Goal: Task Accomplishment & Management: Manage account settings

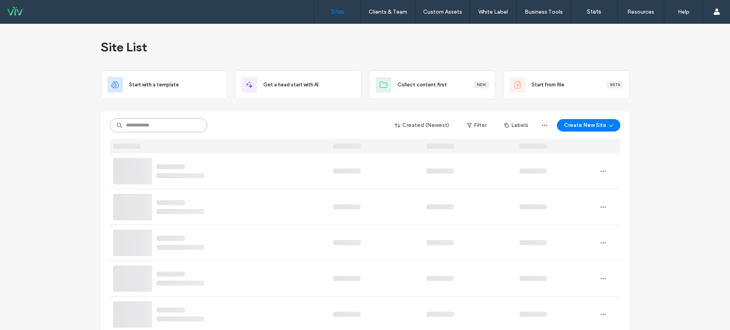
click at [145, 126] on input at bounding box center [158, 125] width 97 height 14
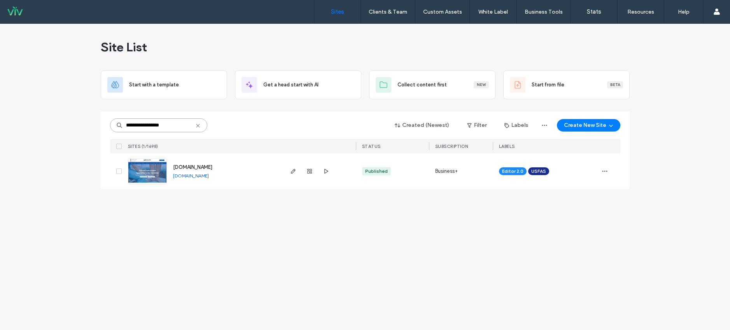
type input "**********"
click at [212, 168] on span "[DOMAIN_NAME]" at bounding box center [192, 167] width 39 height 6
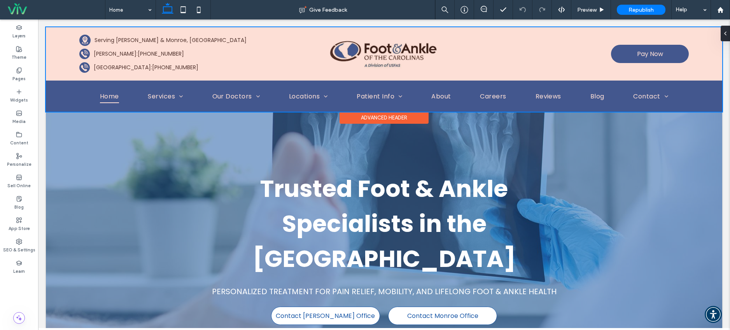
click at [150, 47] on div at bounding box center [384, 69] width 676 height 84
click at [148, 51] on div at bounding box center [384, 69] width 676 height 84
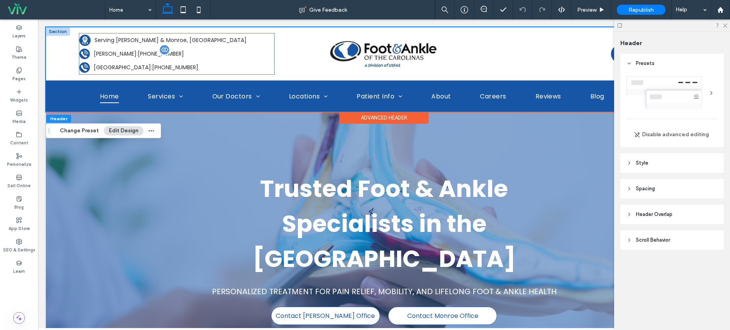
click at [139, 53] on span "[PHONE_NUMBER]" at bounding box center [161, 54] width 46 height 8
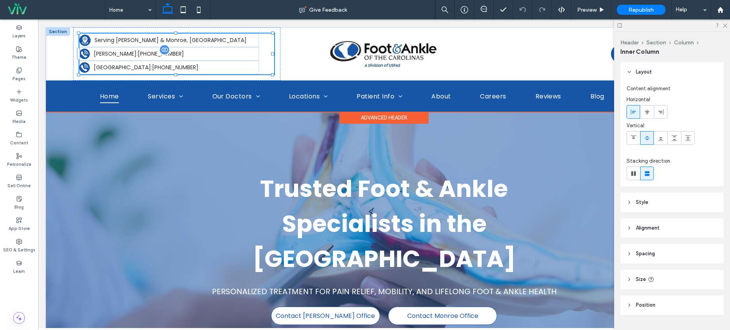
type input "**"
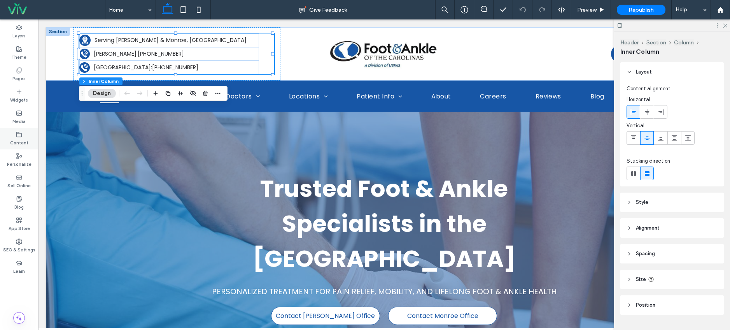
click at [21, 133] on icon at bounding box center [19, 134] width 6 height 6
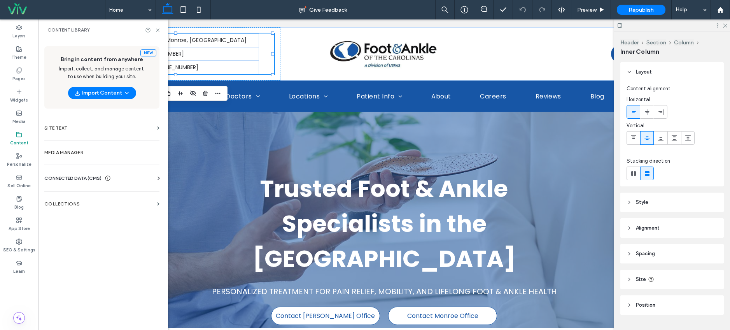
click at [73, 180] on span "CONNECTED DATA (CMS)" at bounding box center [72, 178] width 57 height 8
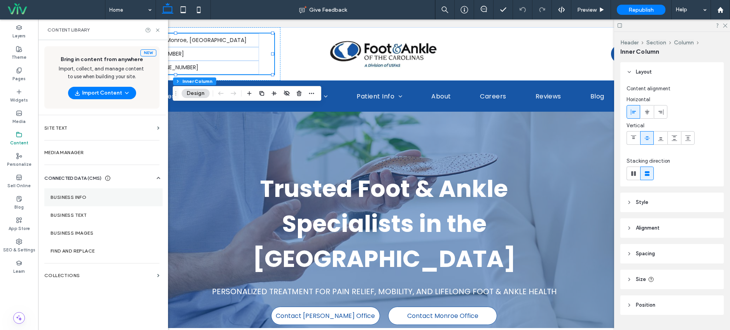
click at [72, 198] on label "Business Info" at bounding box center [104, 196] width 106 height 5
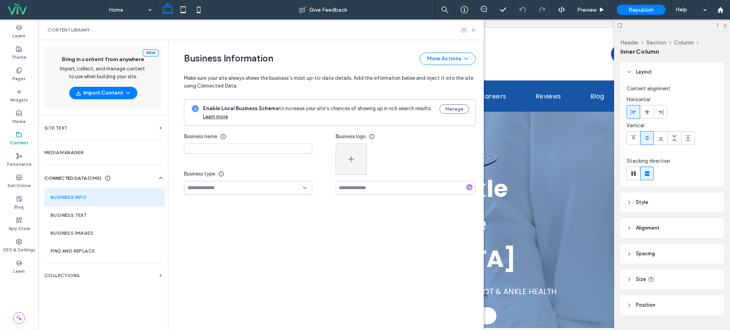
type input "**********"
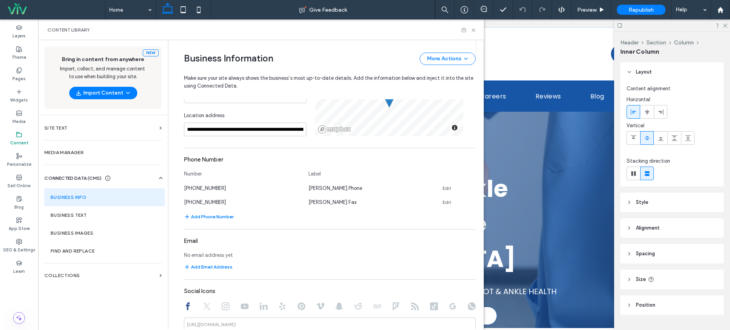
scroll to position [277, 0]
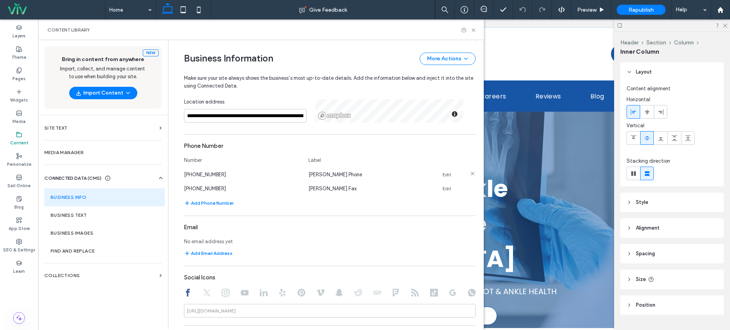
click at [443, 175] on link "Edit" at bounding box center [447, 175] width 9 height 6
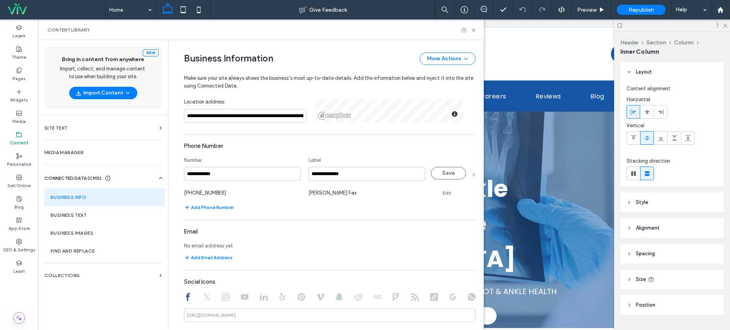
drag, startPoint x: 150, startPoint y: 172, endPoint x: 87, endPoint y: 170, distance: 62.6
click at [88, 170] on div "**********" at bounding box center [261, 184] width 446 height 289
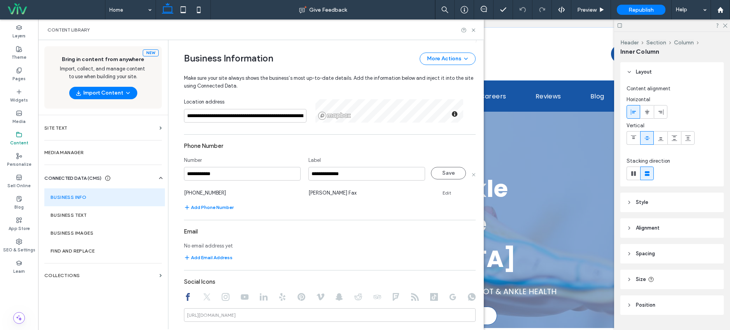
type input "**********"
click at [261, 138] on div "**********" at bounding box center [330, 312] width 292 height 574
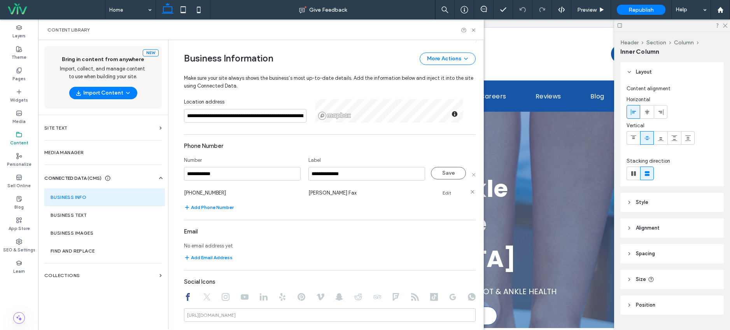
click at [443, 193] on link "Edit" at bounding box center [447, 193] width 9 height 6
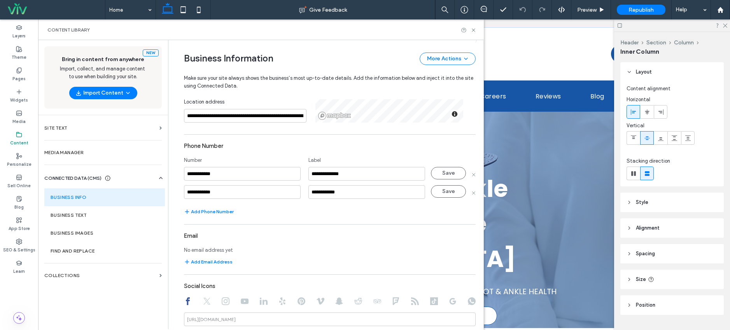
drag, startPoint x: 254, startPoint y: 192, endPoint x: 78, endPoint y: 187, distance: 175.8
click at [79, 187] on div "**********" at bounding box center [261, 184] width 446 height 289
type input "**********"
click at [287, 145] on div "Phone Number" at bounding box center [330, 145] width 292 height 15
click at [437, 177] on button "Save" at bounding box center [448, 173] width 35 height 12
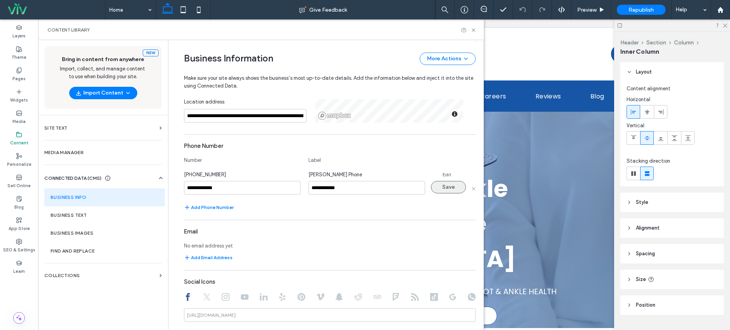
click at [445, 185] on button "Save" at bounding box center [448, 187] width 35 height 12
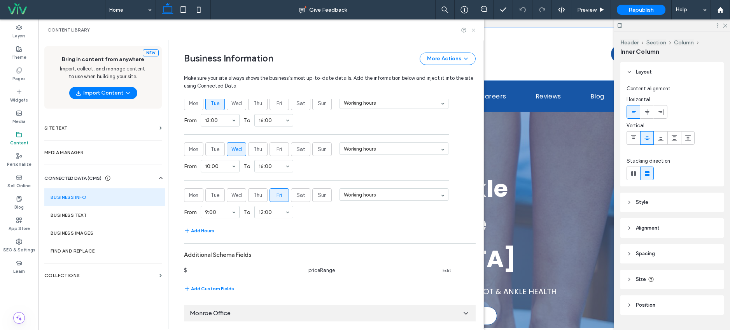
click at [473, 30] on use at bounding box center [473, 29] width 3 height 3
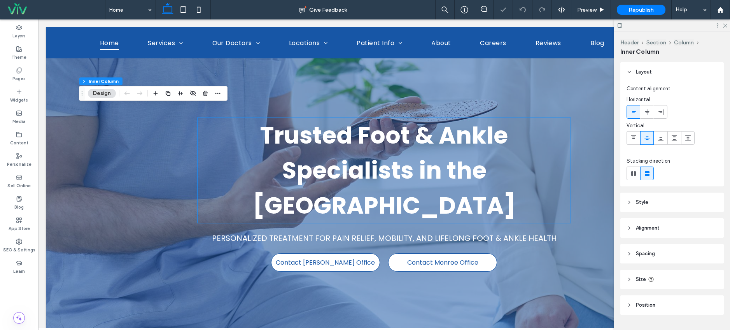
scroll to position [225, 0]
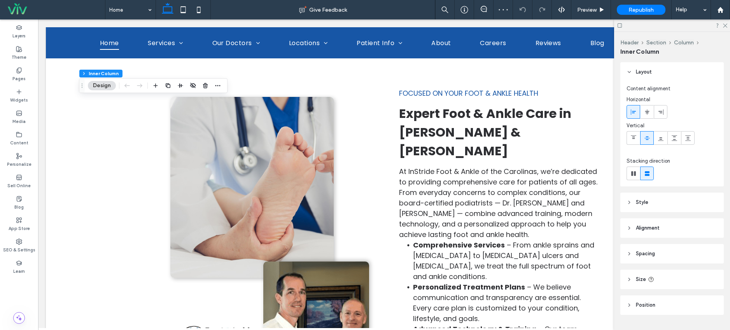
type input "**"
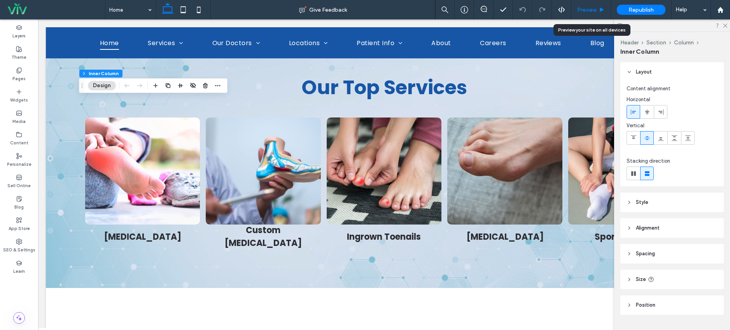
click at [602, 8] on icon at bounding box center [602, 10] width 6 height 6
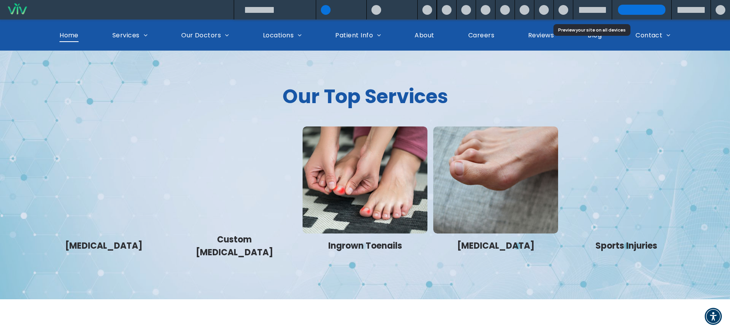
scroll to position [758, 0]
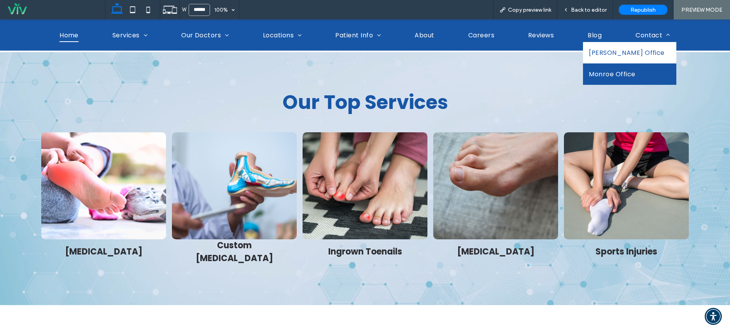
click at [643, 52] on span "Matthews Office" at bounding box center [627, 53] width 76 height 10
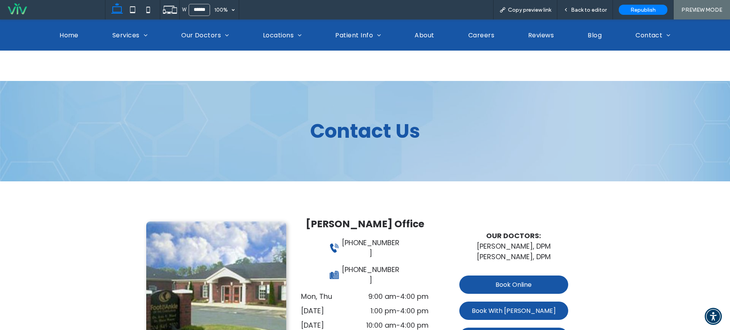
scroll to position [156, 0]
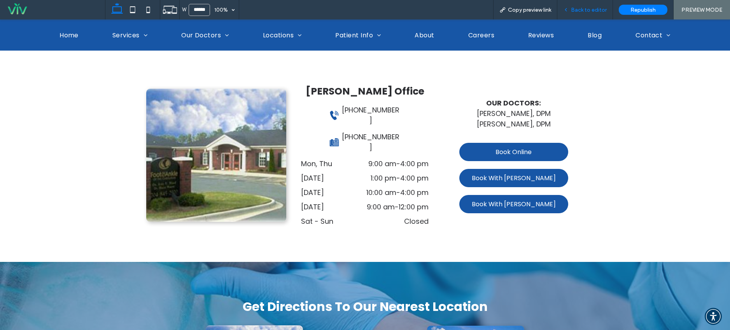
click at [601, 9] on span "Back to editor" at bounding box center [589, 10] width 36 height 7
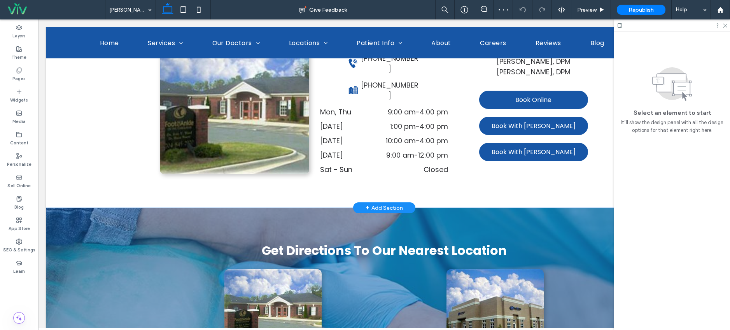
scroll to position [161, 0]
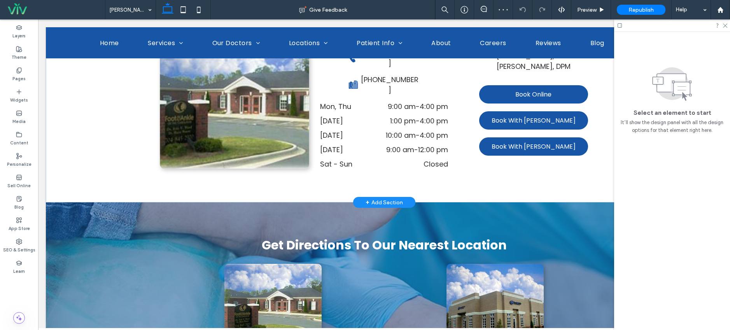
click at [256, 130] on img at bounding box center [234, 97] width 149 height 141
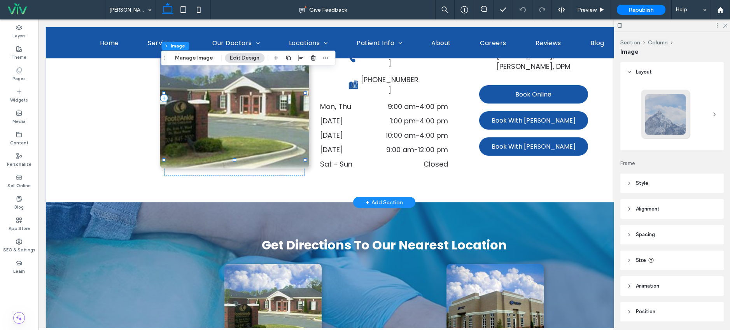
type input "**"
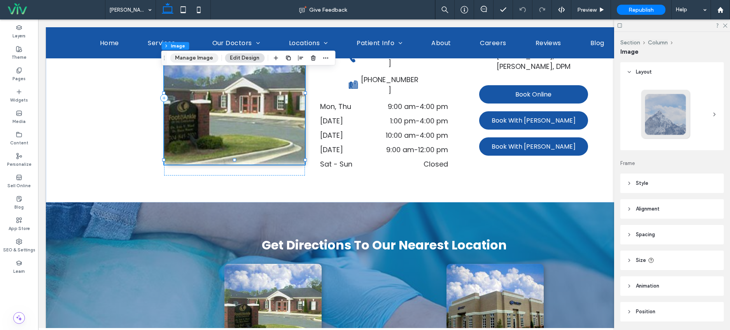
click at [191, 56] on button "Manage Image" at bounding box center [194, 57] width 48 height 9
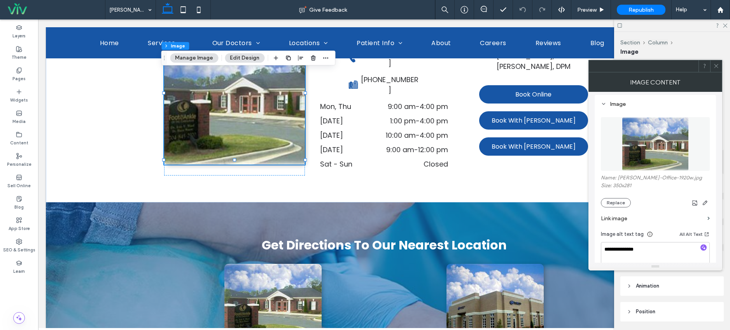
scroll to position [72, 0]
click at [625, 205] on button "Replace" at bounding box center [616, 201] width 30 height 9
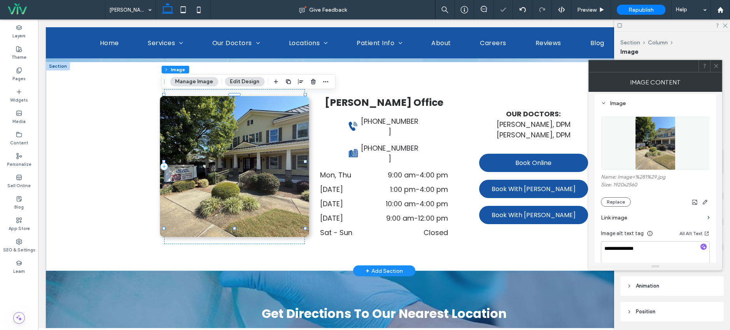
scroll to position [243, 0]
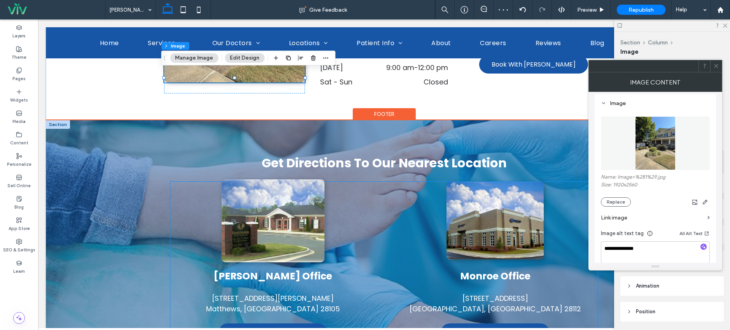
click at [287, 211] on img at bounding box center [272, 220] width 103 height 83
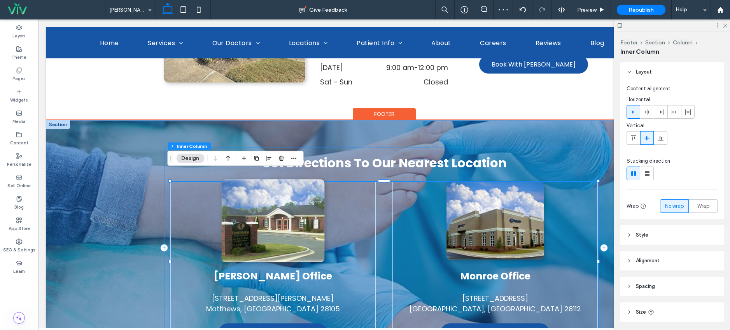
click at [291, 204] on img at bounding box center [272, 220] width 103 height 83
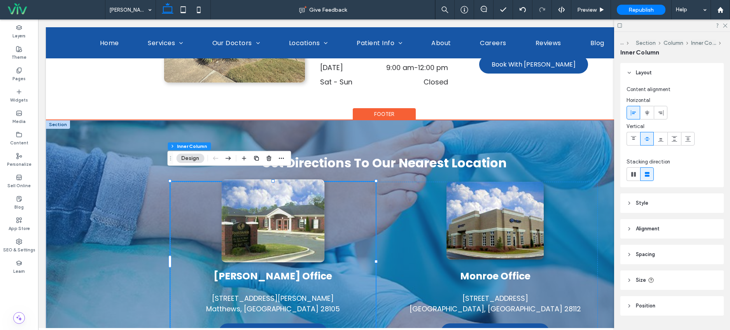
click at [282, 199] on img at bounding box center [272, 220] width 103 height 83
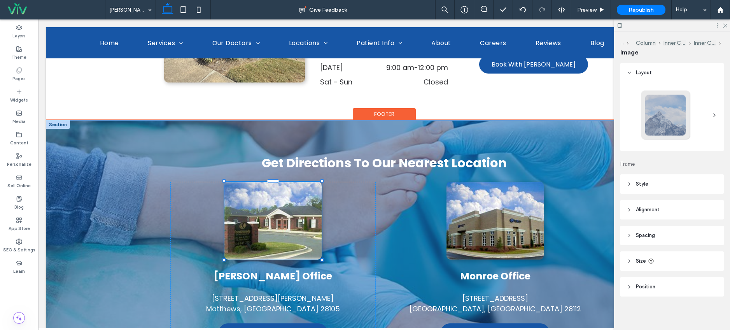
type input "**"
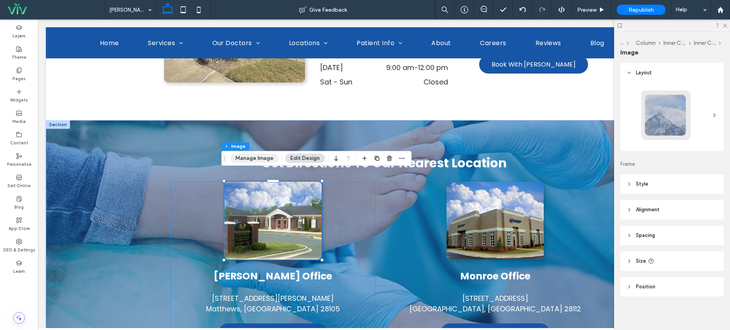
click at [250, 159] on button "Manage Image" at bounding box center [254, 158] width 48 height 9
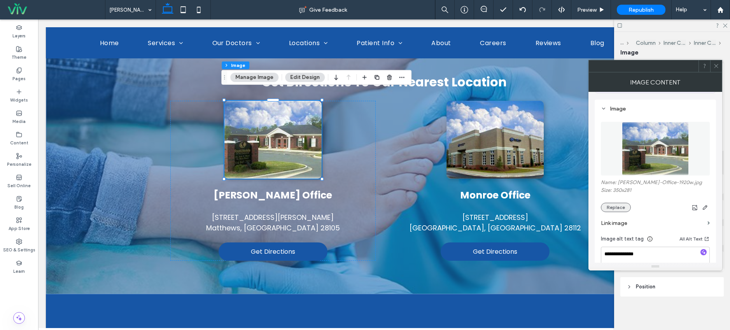
scroll to position [68, 0]
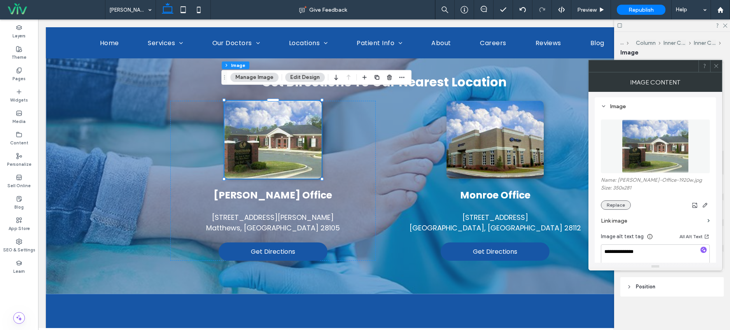
click at [622, 207] on button "Replace" at bounding box center [616, 204] width 30 height 9
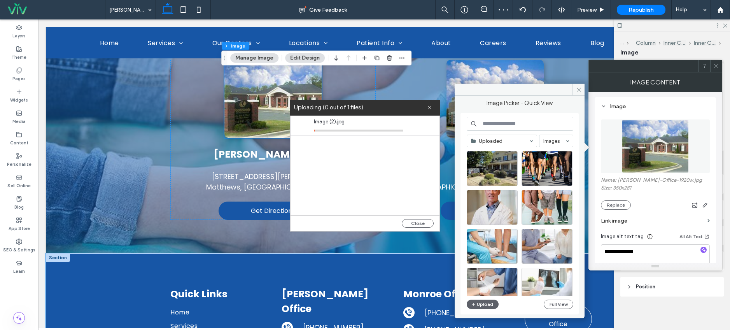
scroll to position [357, 0]
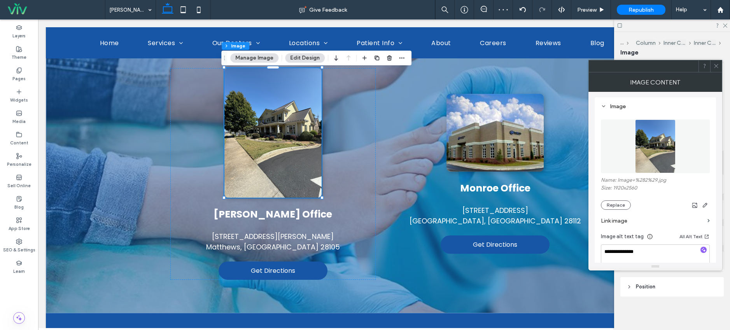
click at [299, 56] on button "Edit Design" at bounding box center [305, 57] width 40 height 9
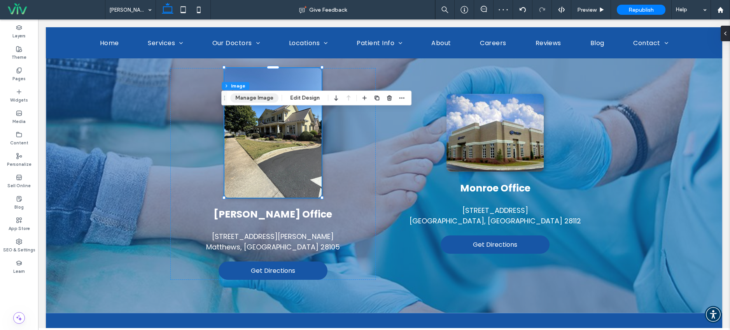
click at [257, 99] on button "Manage Image" at bounding box center [254, 97] width 48 height 9
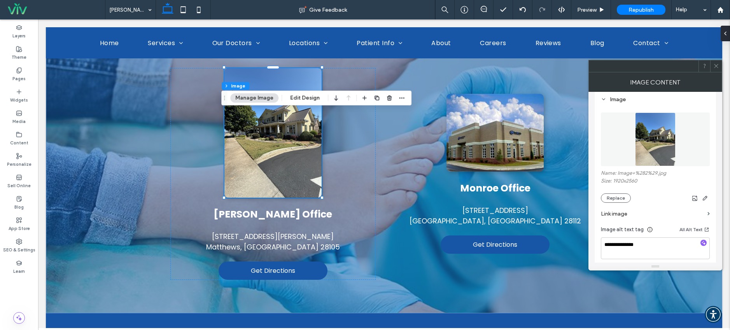
scroll to position [76, 0]
click at [706, 198] on icon "button" at bounding box center [705, 197] width 6 height 6
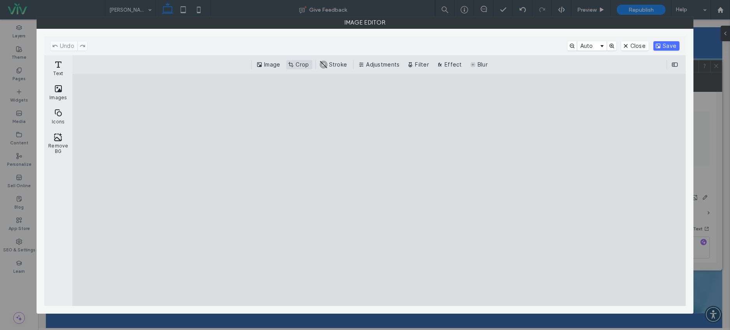
click at [301, 62] on button "Crop" at bounding box center [299, 64] width 26 height 9
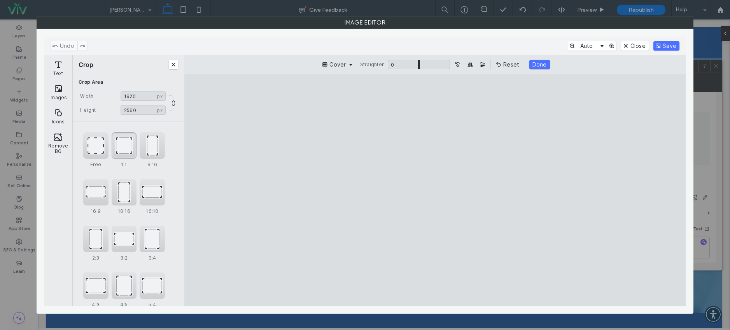
click at [123, 149] on div "1:1" at bounding box center [124, 145] width 25 height 26
type input "****"
drag, startPoint x: 458, startPoint y: 208, endPoint x: 445, endPoint y: 241, distance: 34.7
click at [435, 190] on cesdk-canvas "Editor canvas" at bounding box center [435, 190] width 0 height 0
click at [677, 44] on button "Save" at bounding box center [666, 45] width 26 height 9
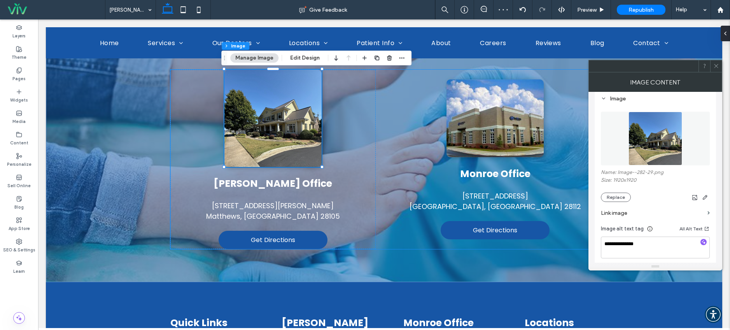
click at [356, 211] on p "Matthews, NC 28105" at bounding box center [272, 216] width 205 height 11
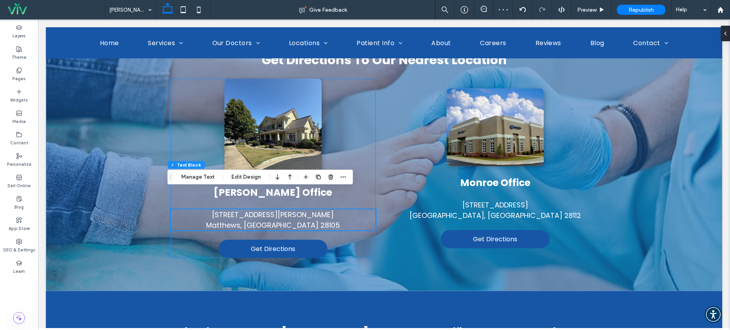
scroll to position [343, 0]
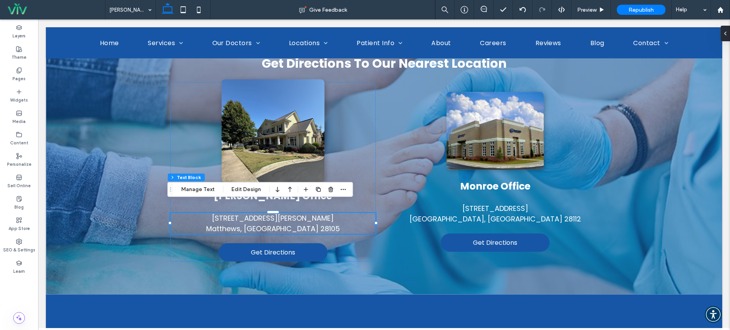
click at [297, 130] on img at bounding box center [272, 130] width 103 height 103
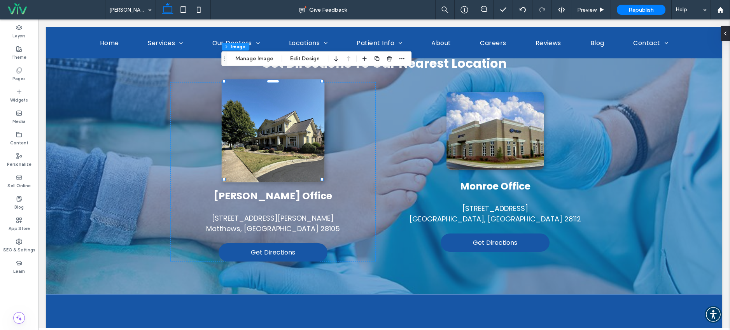
type input "**"
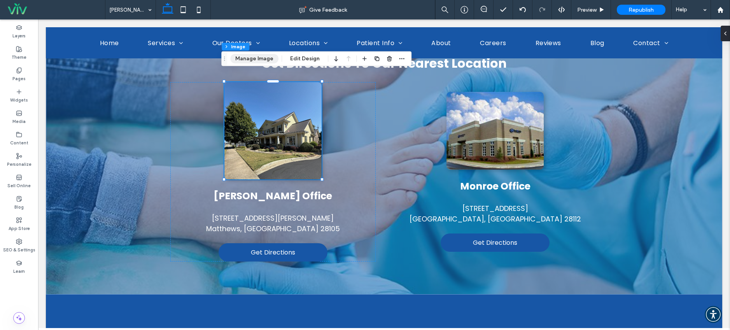
click at [254, 59] on button "Manage Image" at bounding box center [254, 58] width 48 height 9
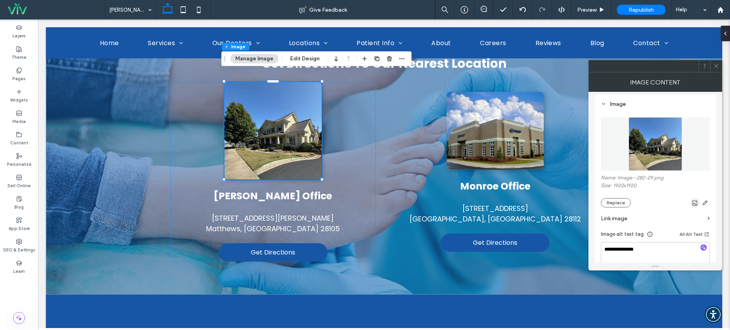
scroll to position [72, 0]
click at [712, 204] on div "**********" at bounding box center [655, 208] width 121 height 229
click at [708, 203] on span "button" at bounding box center [704, 201] width 9 height 9
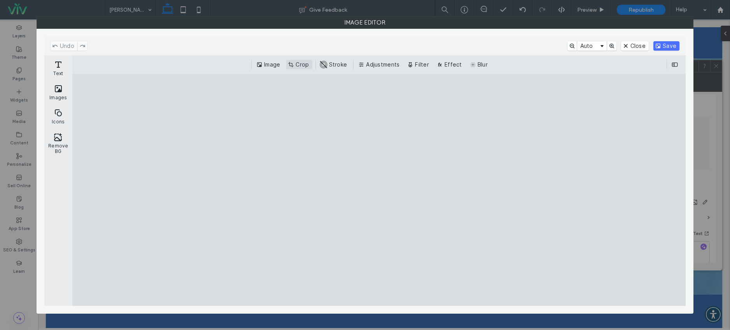
click at [303, 63] on button "Crop" at bounding box center [299, 64] width 26 height 9
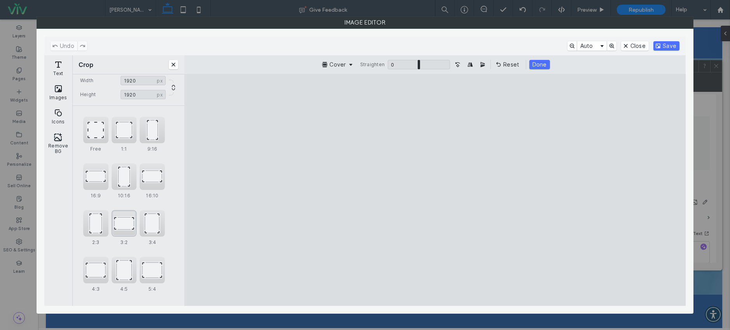
scroll to position [21, 0]
click at [156, 260] on div "5:4" at bounding box center [152, 265] width 25 height 26
type input "****"
click at [670, 44] on button "Save" at bounding box center [666, 45] width 26 height 9
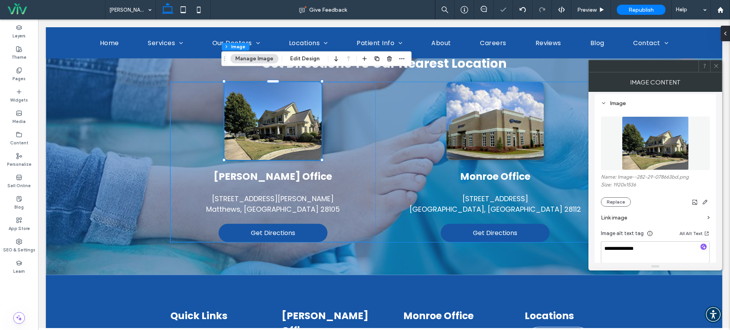
click at [377, 167] on div "Matthews Office 534 W John St STE 100 Matthews, NC 28105 Get Directions Monroe …" at bounding box center [383, 162] width 427 height 160
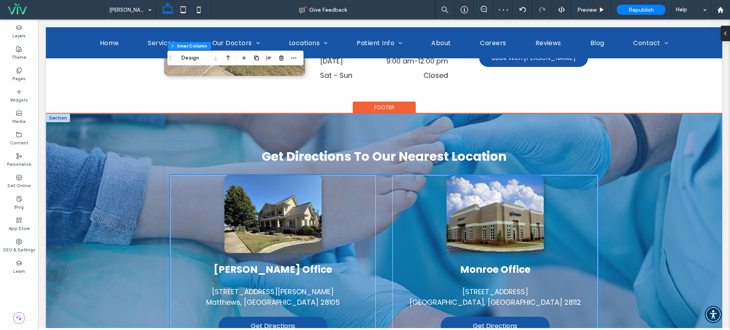
scroll to position [180, 0]
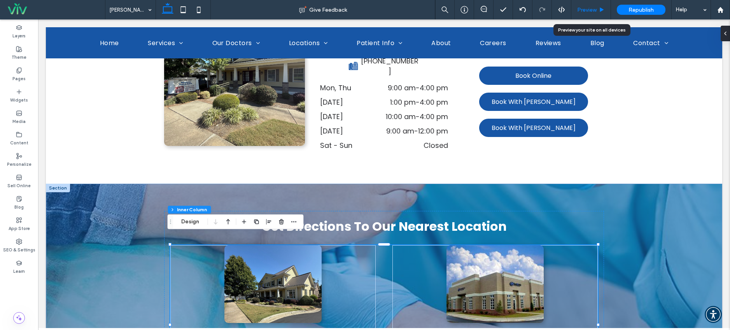
click at [600, 11] on use at bounding box center [602, 9] width 4 height 4
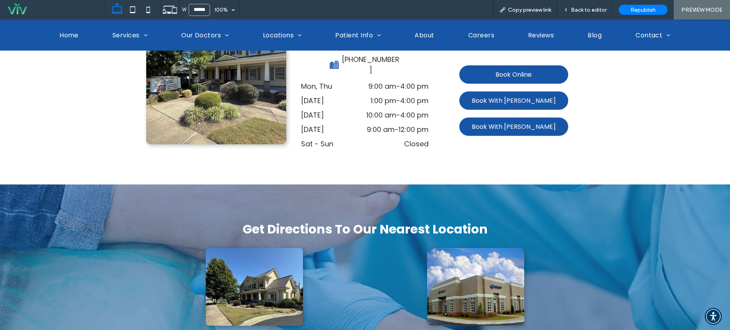
scroll to position [174, 0]
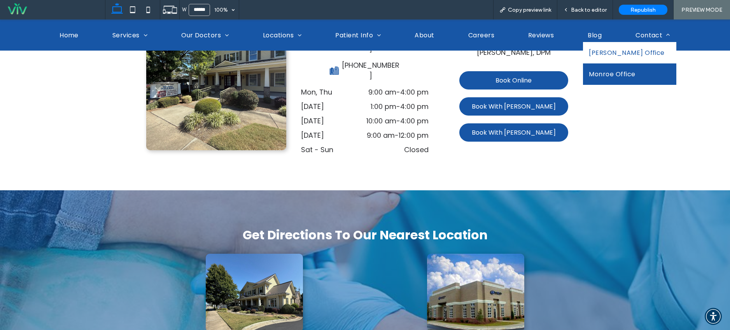
click at [637, 47] on link "Matthews Office" at bounding box center [629, 52] width 93 height 21
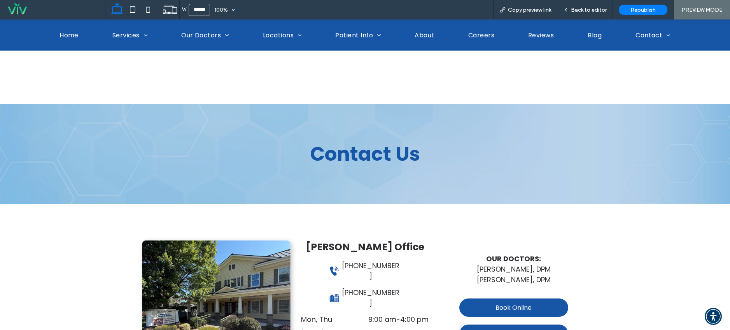
scroll to position [145, 0]
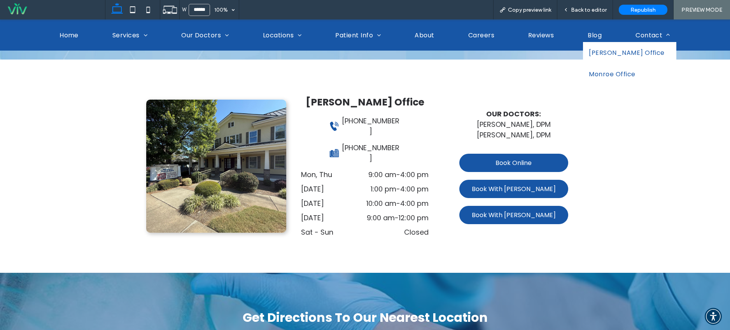
click at [623, 74] on span "Monroe Office" at bounding box center [612, 74] width 46 height 10
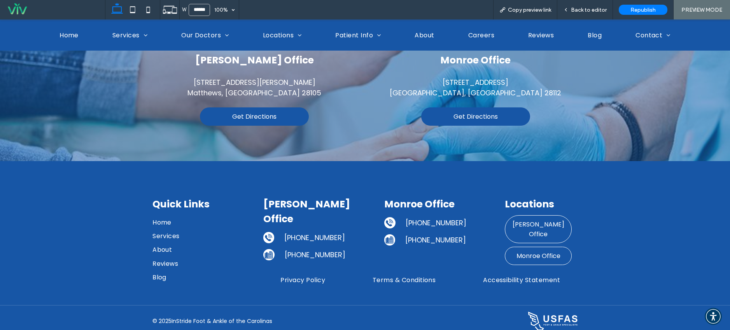
scroll to position [511, 0]
click at [532, 215] on span "Matthews Office" at bounding box center [538, 228] width 65 height 27
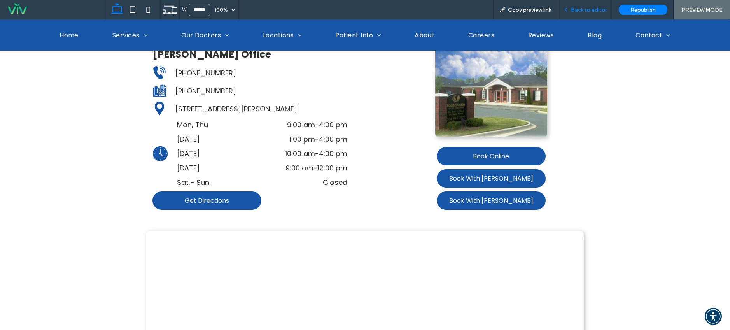
drag, startPoint x: 592, startPoint y: 7, endPoint x: 582, endPoint y: 28, distance: 23.0
click at [592, 7] on span "Back to editor" at bounding box center [589, 10] width 36 height 7
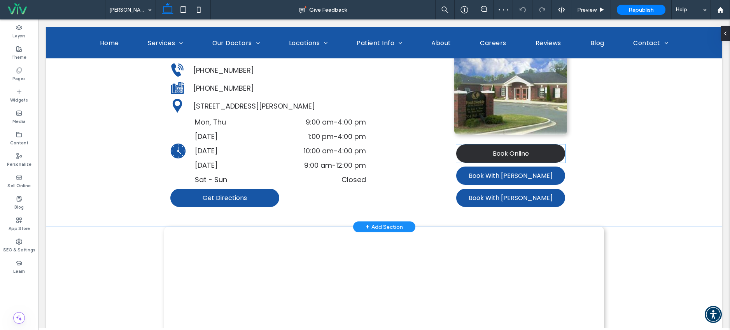
scroll to position [142, 0]
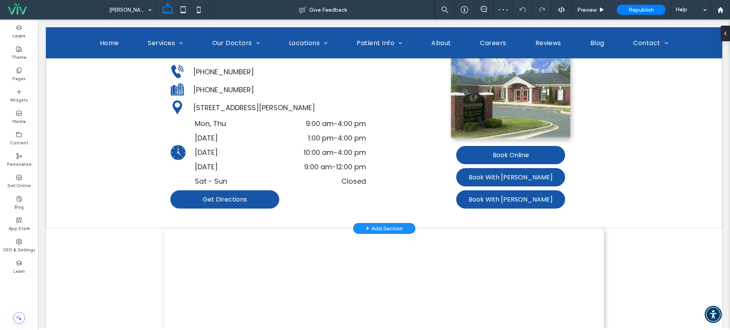
click at [510, 108] on img at bounding box center [510, 91] width 119 height 96
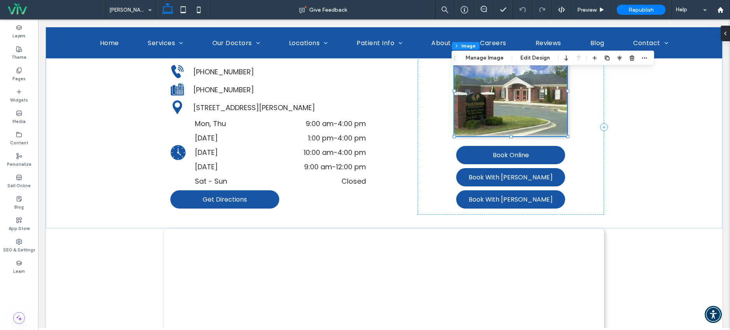
click at [476, 52] on div "Section Column Image Manage Image Edit Design" at bounding box center [553, 58] width 203 height 15
click at [476, 56] on button "Manage Image" at bounding box center [484, 57] width 48 height 9
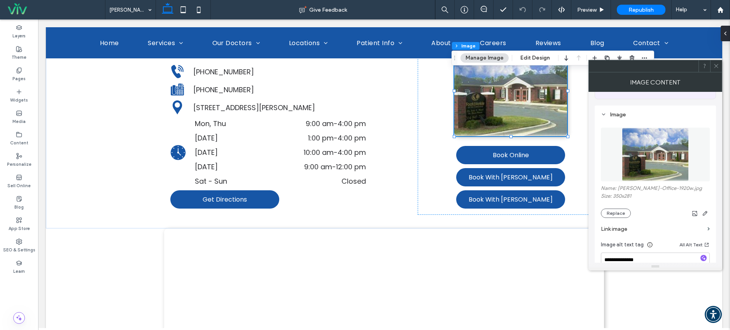
scroll to position [64, 0]
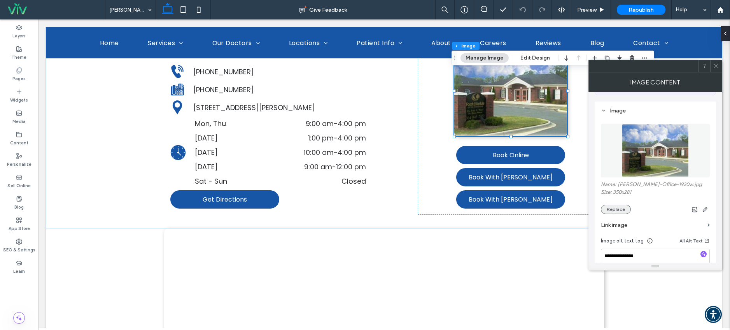
click at [616, 209] on button "Replace" at bounding box center [616, 209] width 30 height 9
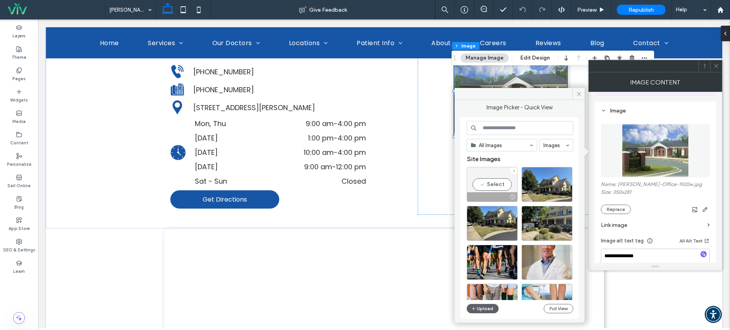
click at [502, 187] on div "Select" at bounding box center [492, 184] width 51 height 35
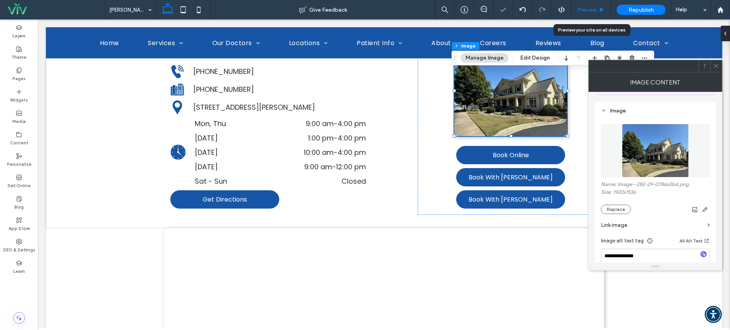
click at [592, 11] on span "Preview" at bounding box center [586, 10] width 19 height 7
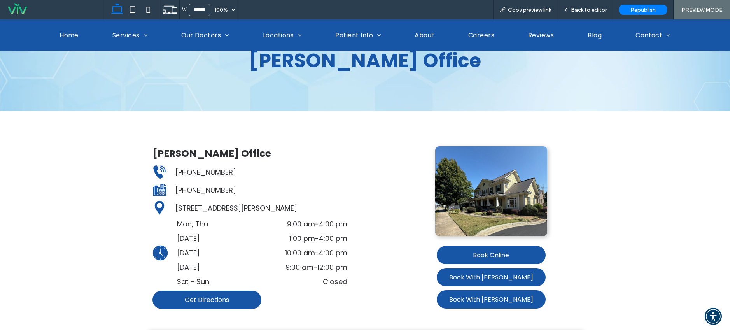
scroll to position [37, 0]
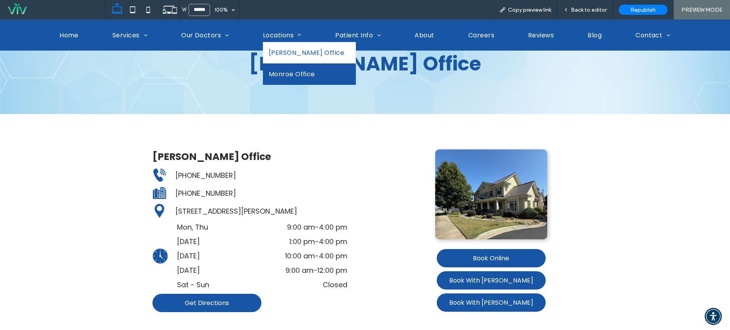
click at [290, 62] on link "Matthews Office" at bounding box center [309, 52] width 93 height 21
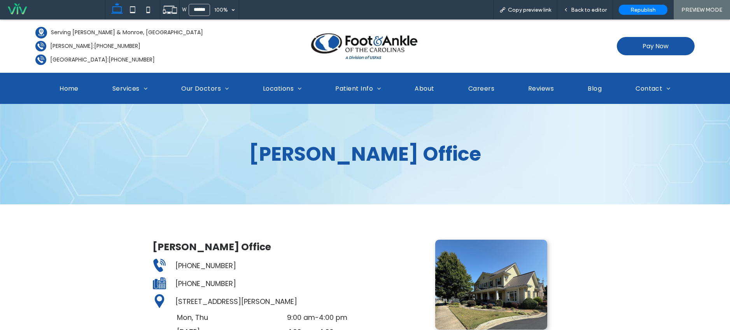
scroll to position [0, 0]
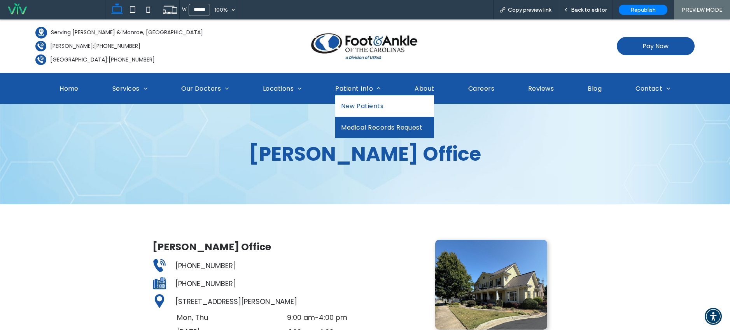
click at [385, 111] on link "New Patients" at bounding box center [384, 105] width 99 height 21
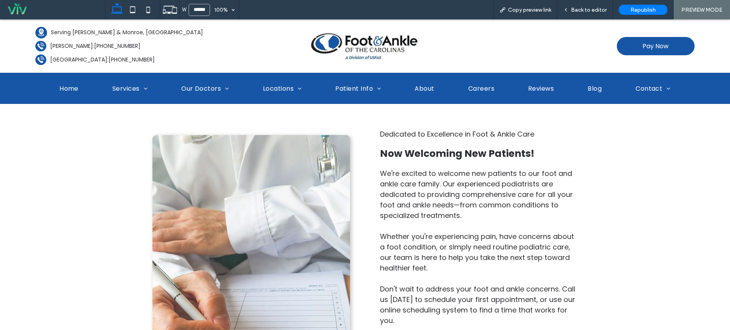
scroll to position [131, 0]
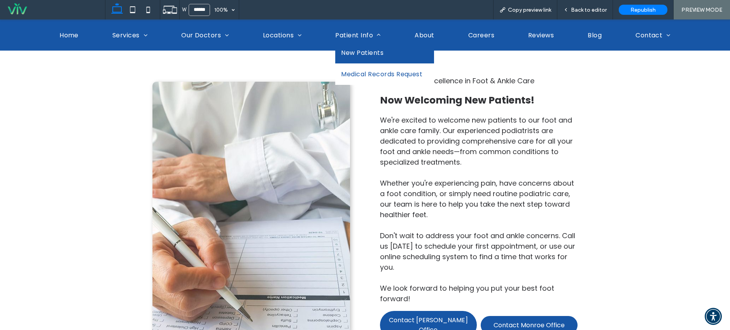
click at [366, 73] on span "Medical Records Request" at bounding box center [381, 74] width 81 height 10
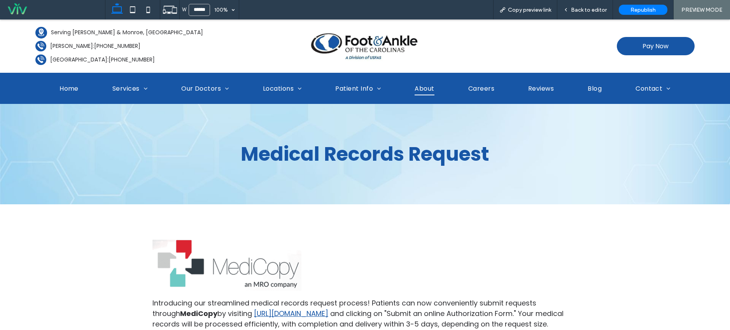
click at [431, 93] on link "About" at bounding box center [424, 88] width 31 height 14
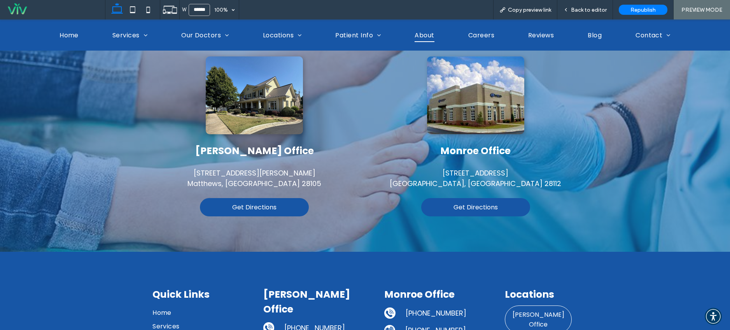
scroll to position [1153, 0]
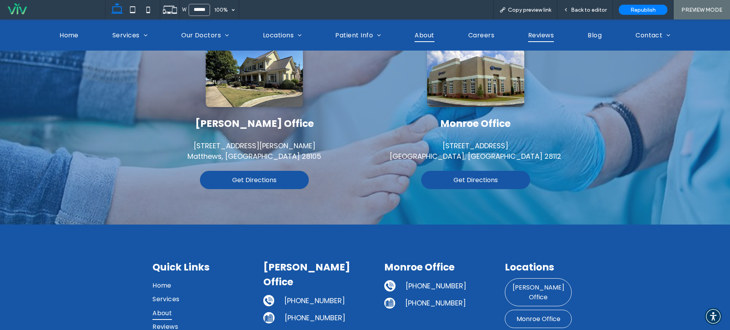
click at [538, 31] on span "Reviews" at bounding box center [541, 35] width 26 height 14
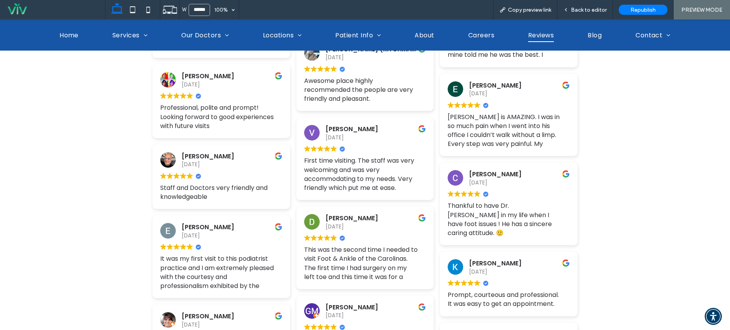
scroll to position [702, 0]
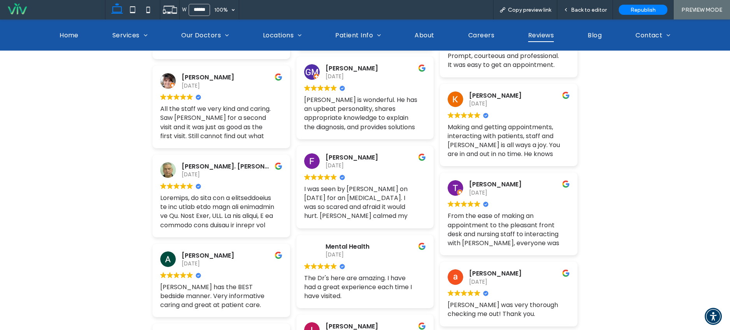
click at [593, 43] on div "Home Services Plantar Fasciitis Custom Orthotics Ingrown Toenails Plantar Warts…" at bounding box center [365, 34] width 701 height 31
click at [591, 33] on span "Blog" at bounding box center [595, 35] width 14 height 14
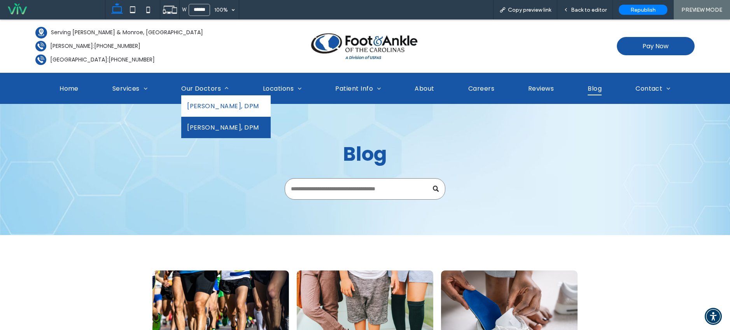
click at [204, 97] on link "Eric V. Ward, DPM" at bounding box center [225, 105] width 89 height 21
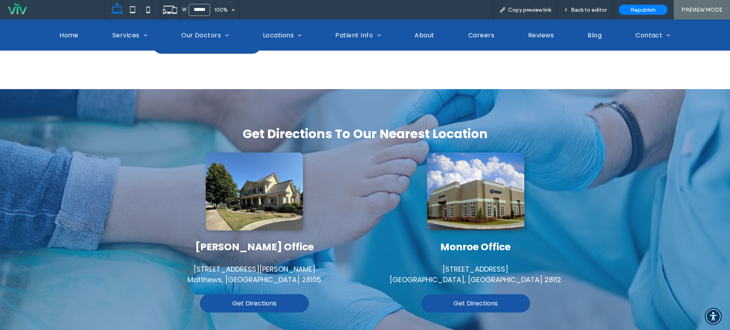
scroll to position [712, 0]
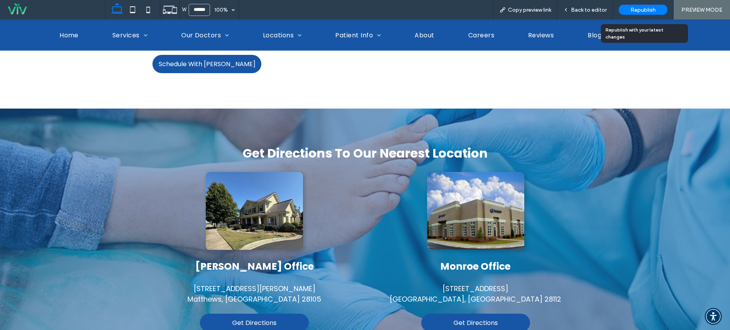
click at [631, 7] on span "Republish" at bounding box center [642, 10] width 25 height 7
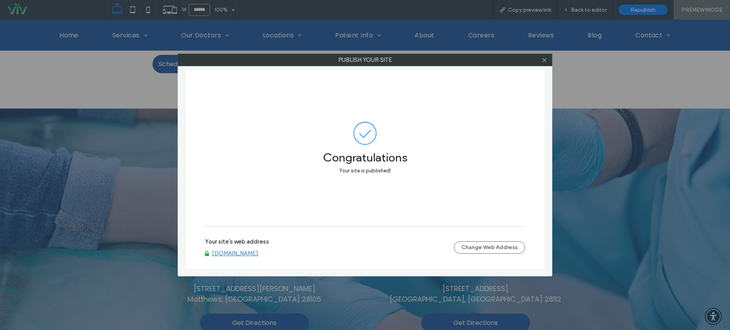
scroll to position [712, 0]
